Goal: Check status: Check status

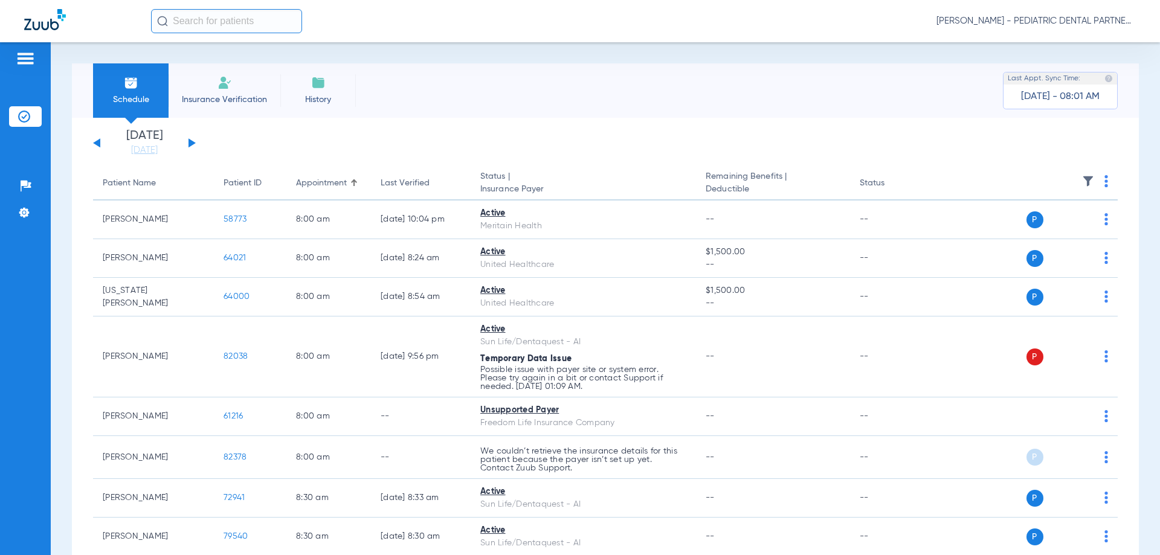
click at [192, 146] on div "[DATE] [DATE] [DATE] [DATE] [DATE] [DATE] [DATE] [DATE] [DATE] [DATE] [DATE] [D…" at bounding box center [144, 143] width 103 height 27
click at [192, 145] on button at bounding box center [191, 142] width 7 height 9
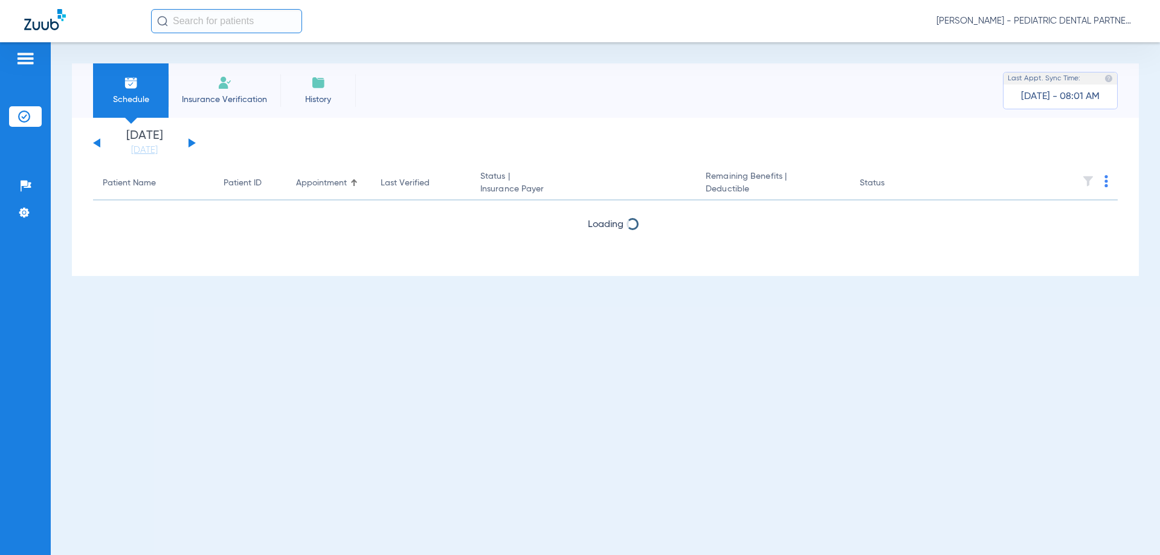
click at [192, 145] on button at bounding box center [191, 142] width 7 height 9
click at [192, 144] on button at bounding box center [191, 142] width 7 height 9
click at [97, 143] on button at bounding box center [96, 142] width 7 height 9
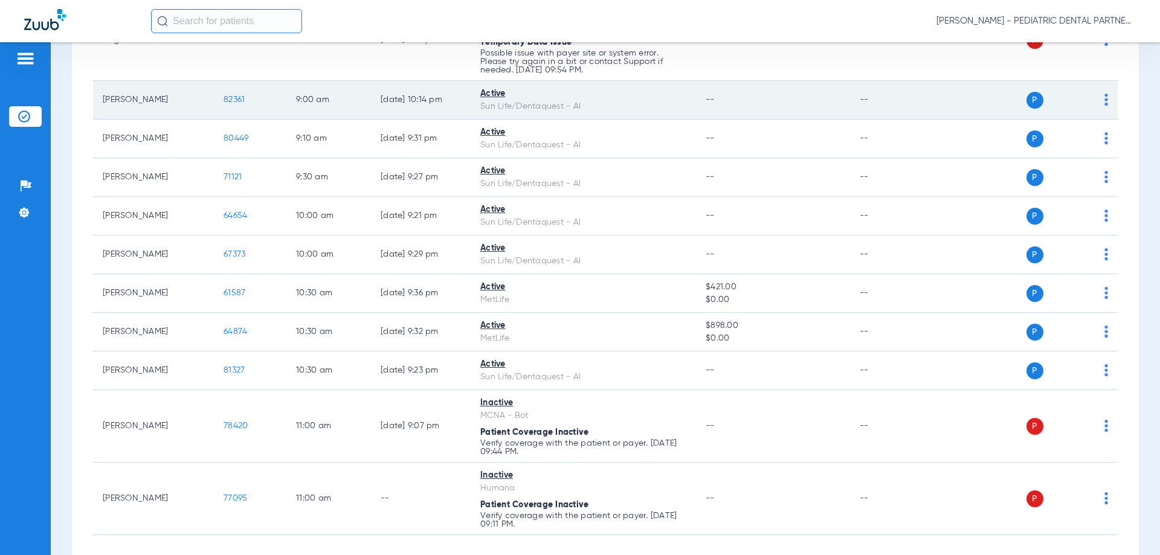
scroll to position [601, 0]
